Goal: Navigation & Orientation: Find specific page/section

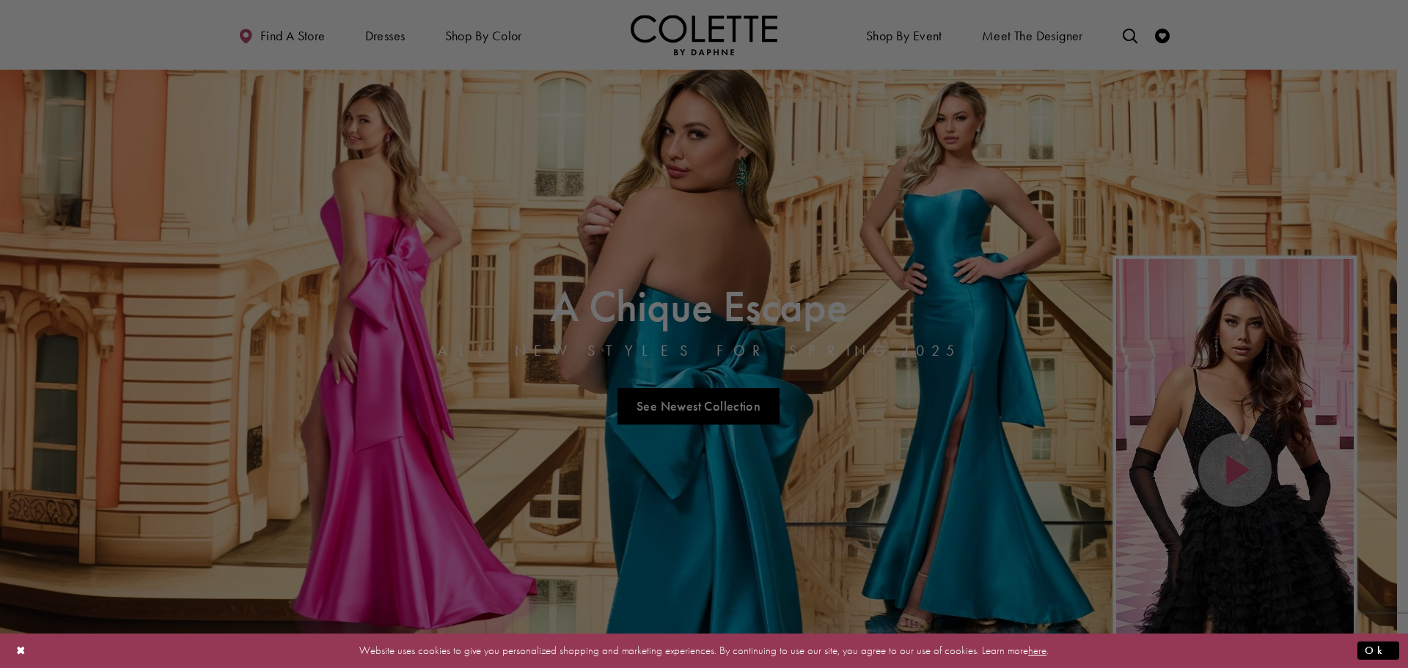
click at [699, 30] on div at bounding box center [711, 337] width 1422 height 674
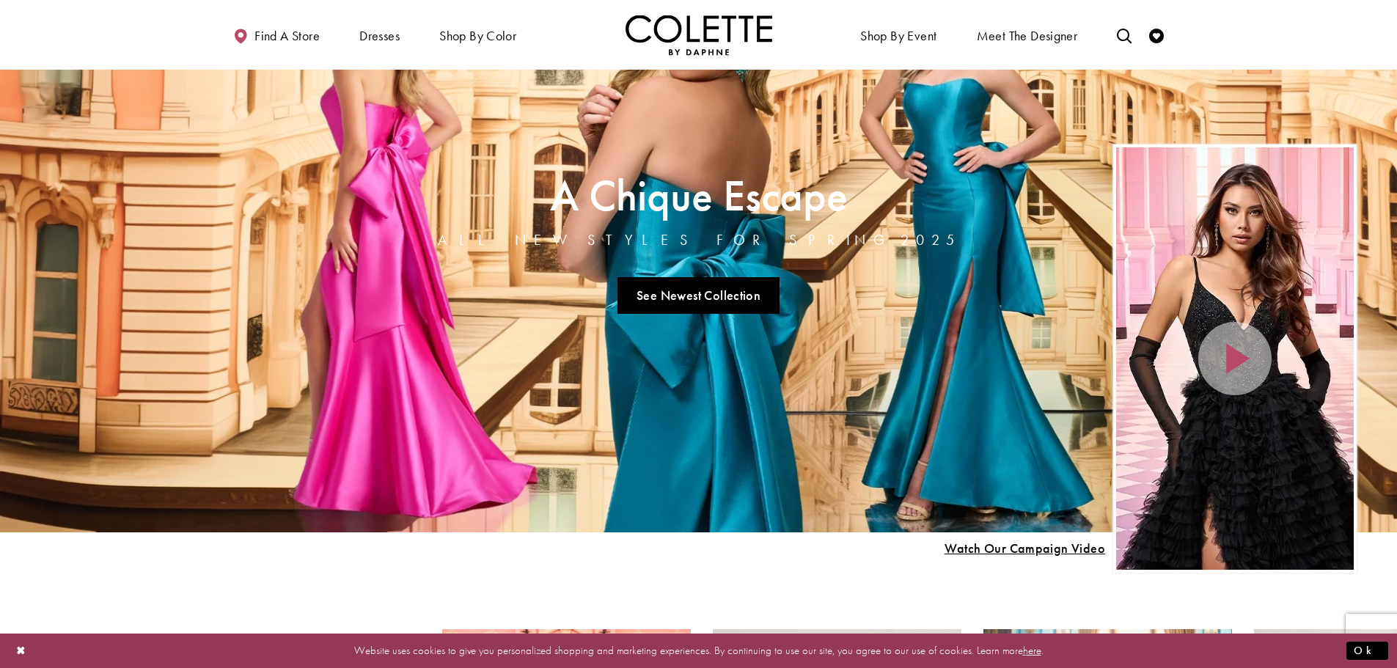
scroll to position [73, 0]
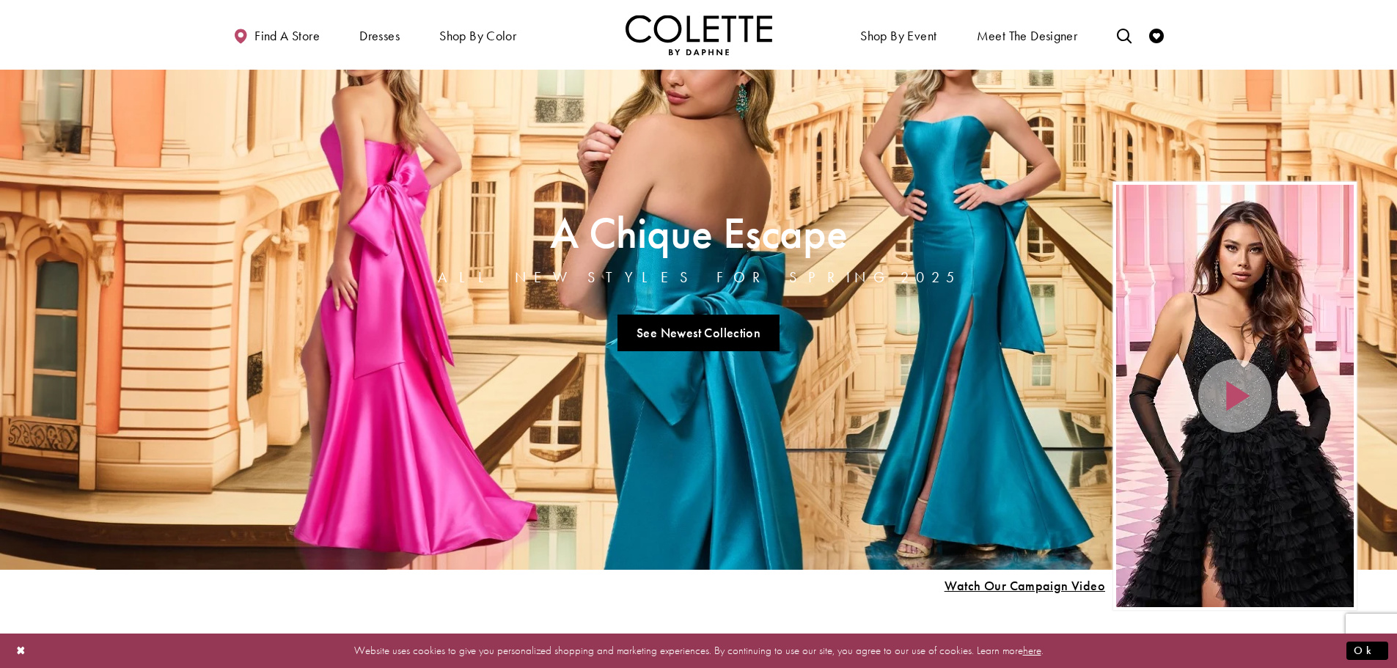
click at [703, 39] on img "Visit Home Page" at bounding box center [698, 35] width 147 height 40
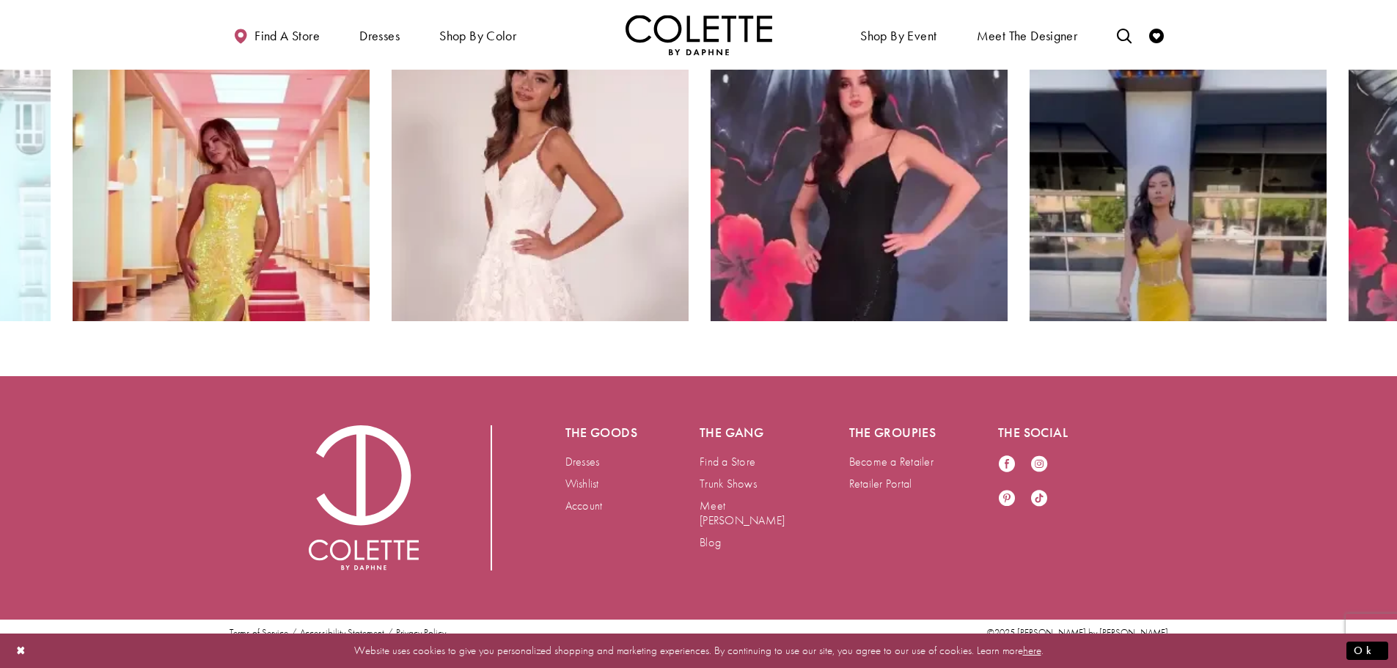
scroll to position [3033, 0]
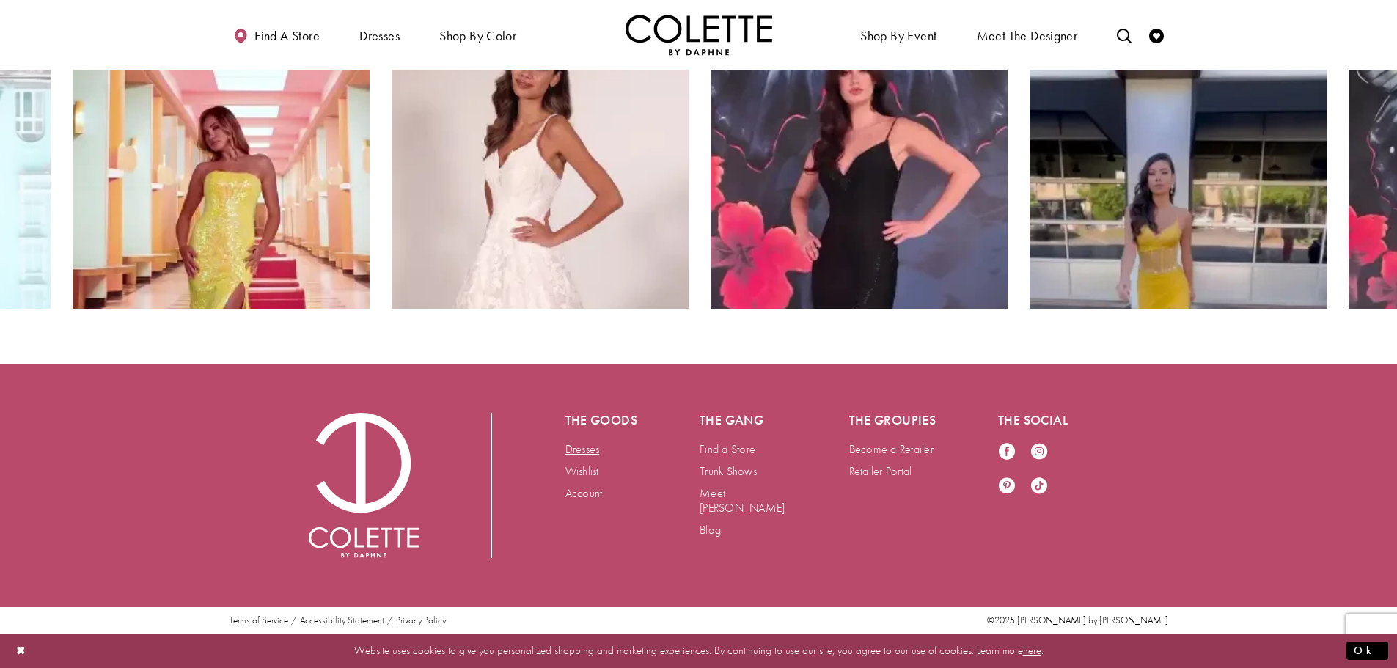
click at [586, 450] on link "Dresses" at bounding box center [582, 448] width 34 height 15
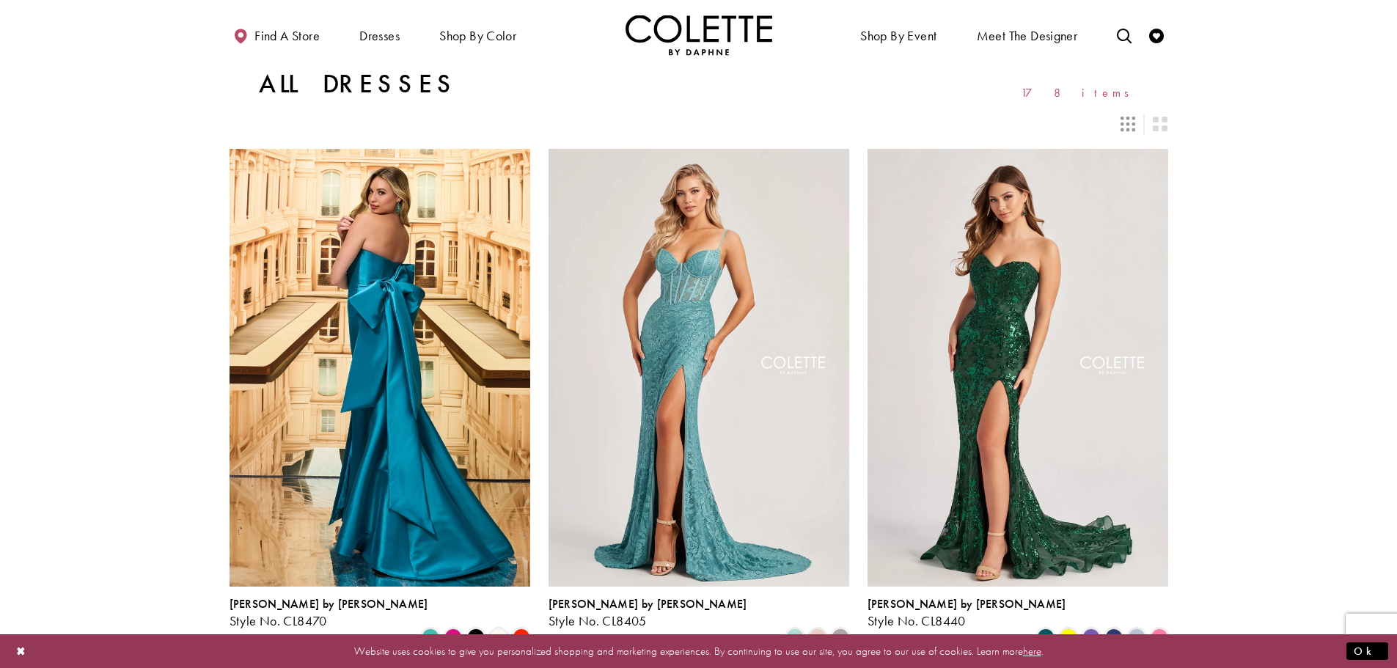
click at [685, 23] on img "Visit Home Page" at bounding box center [698, 35] width 147 height 40
